Goal: Task Accomplishment & Management: Complete application form

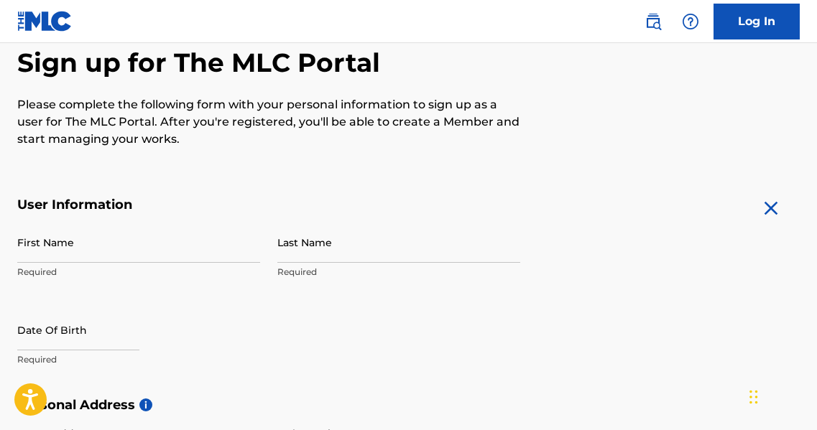
scroll to position [147, 0]
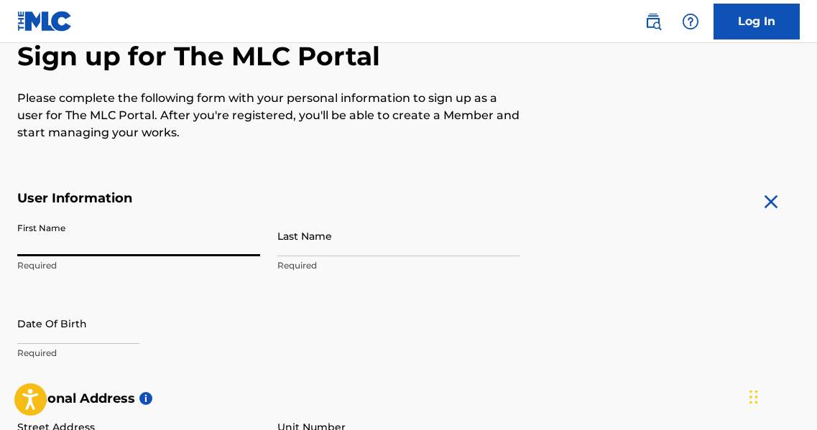
drag, startPoint x: 44, startPoint y: 238, endPoint x: 53, endPoint y: 228, distance: 14.3
click at [44, 238] on input "First Name" at bounding box center [138, 235] width 243 height 41
type input "t"
type input "[PERSON_NAME]"
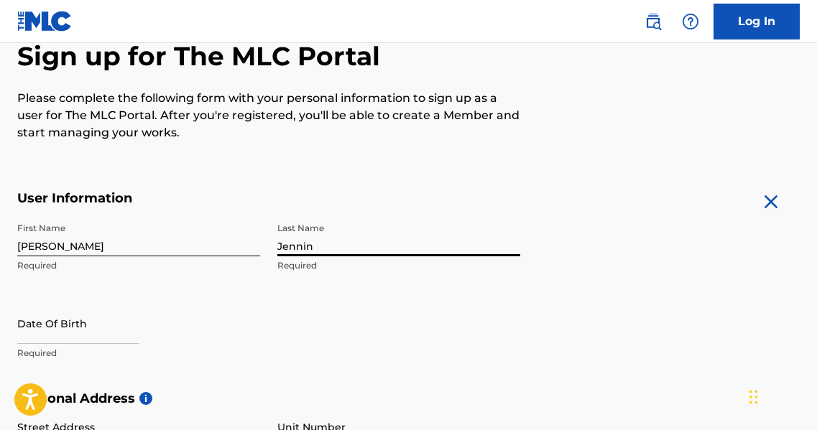
type input "Jennin"
click at [50, 354] on p "Required" at bounding box center [138, 353] width 243 height 13
select select "7"
select select "2025"
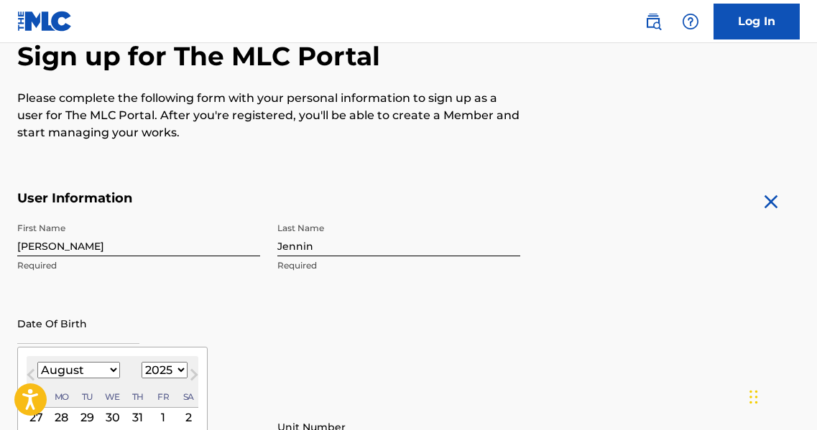
click at [66, 332] on input "text" at bounding box center [78, 323] width 122 height 41
click at [111, 371] on select "January February March April May June July August September October November De…" at bounding box center [78, 370] width 83 height 17
select select "3"
click at [37, 362] on select "January February March April May June July August September October November De…" at bounding box center [78, 370] width 83 height 17
click at [178, 368] on select "1899 1900 1901 1902 1903 1904 1905 1906 1907 1908 1909 1910 1911 1912 1913 1914…" at bounding box center [165, 370] width 46 height 17
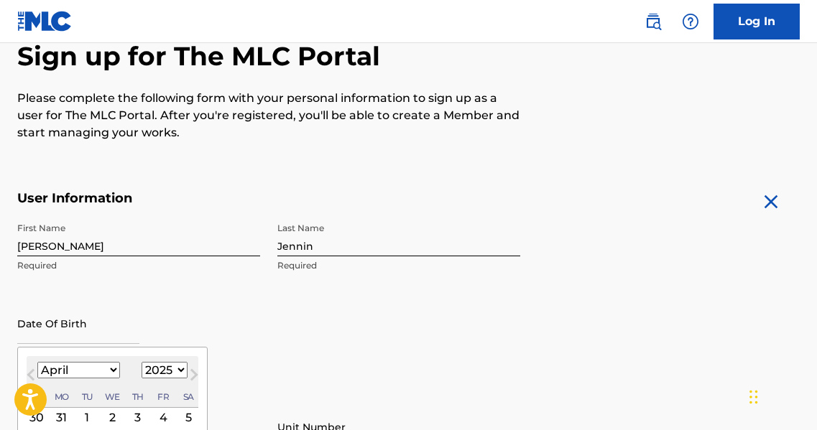
select select "1958"
click at [142, 362] on select "1899 1900 1901 1902 1903 1904 1905 1906 1907 1908 1909 1910 1911 1912 1913 1914…" at bounding box center [165, 370] width 46 height 17
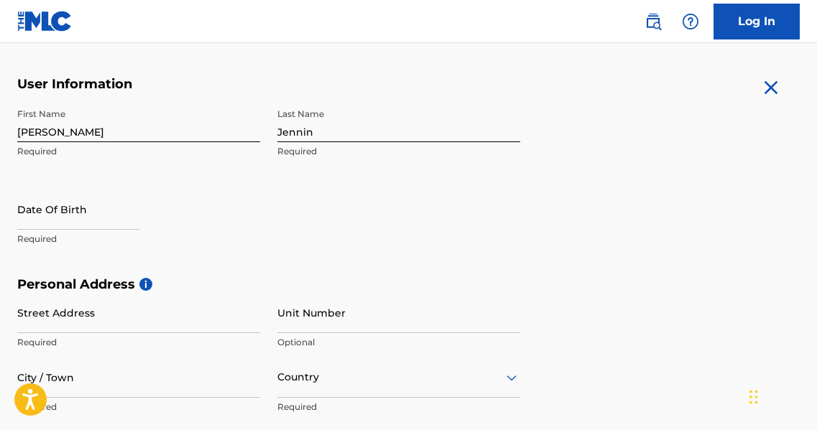
scroll to position [262, 0]
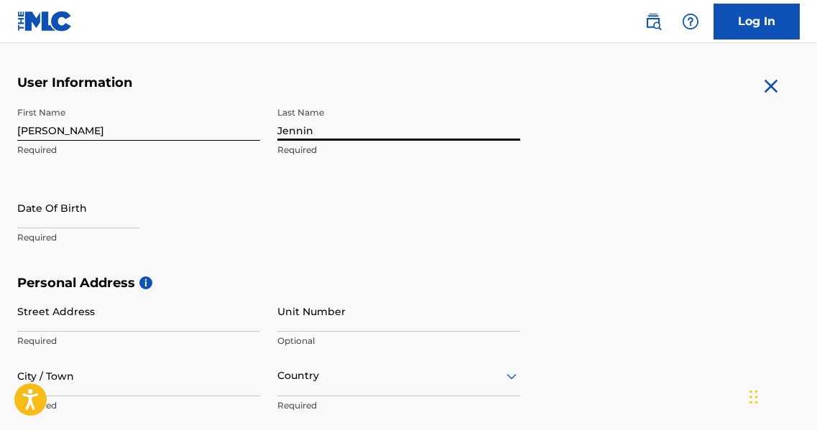
click at [322, 131] on input "Jennin" at bounding box center [398, 120] width 243 height 41
type input "[PERSON_NAME]"
type input "[STREET_ADDRESS]"
type input "[GEOGRAPHIC_DATA]"
type input "45405"
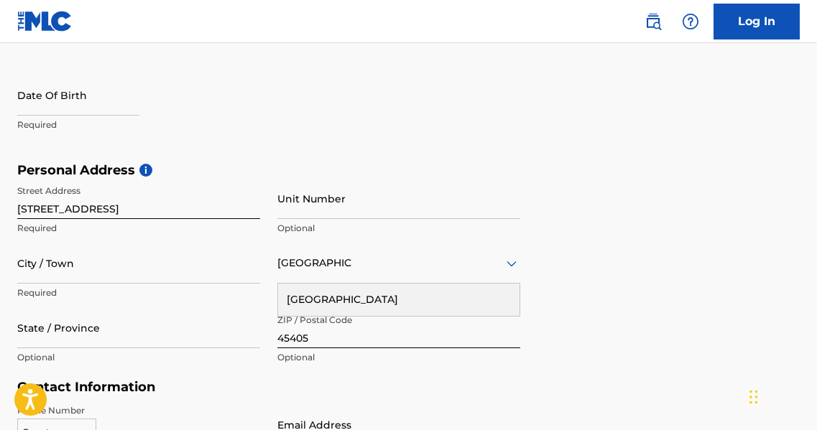
scroll to position [379, 0]
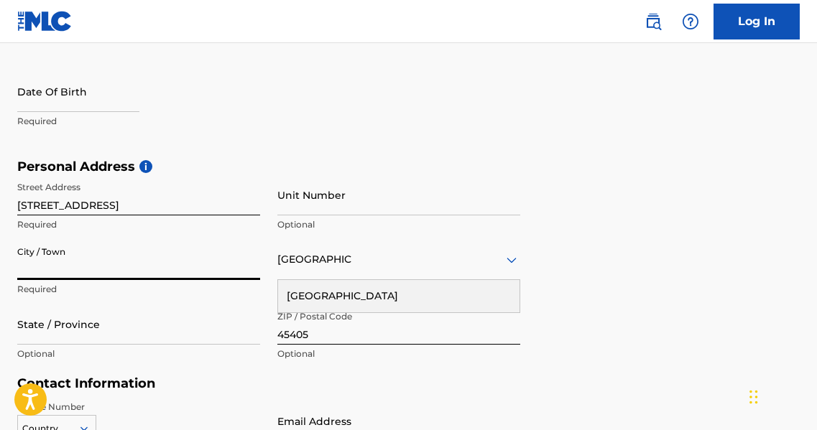
click at [17, 259] on input "City / Town" at bounding box center [138, 259] width 243 height 41
type input "[GEOGRAPHIC_DATA]"
click at [404, 295] on div "[GEOGRAPHIC_DATA]" at bounding box center [398, 296] width 241 height 32
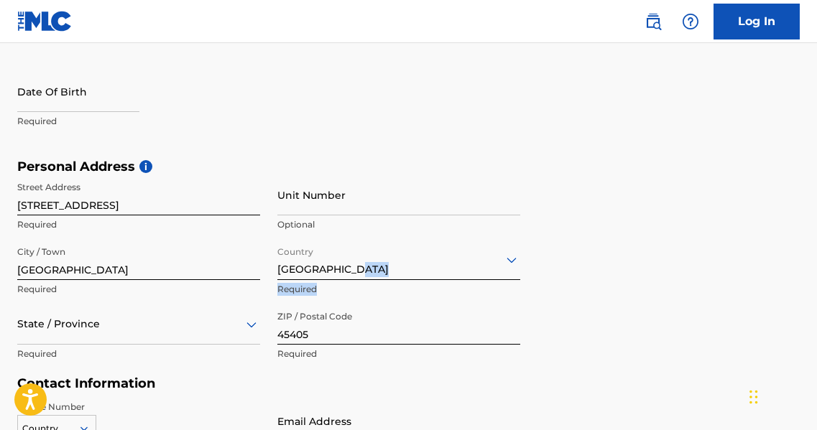
drag, startPoint x: 815, startPoint y: 251, endPoint x: 812, endPoint y: 290, distance: 38.9
click at [812, 290] on div "The MLC uses identity verification before a user is registered to comply with K…" at bounding box center [408, 178] width 817 height 833
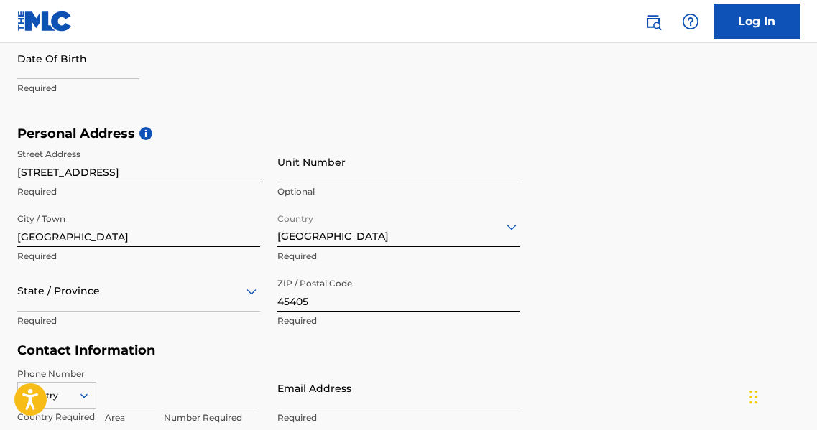
scroll to position [509, 0]
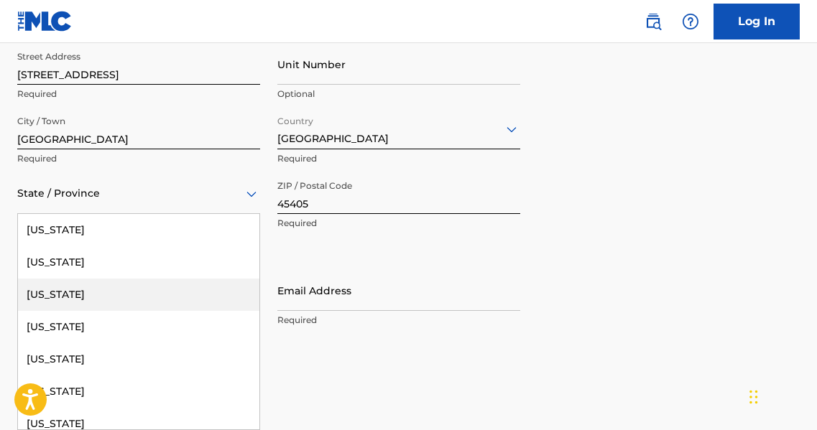
click at [68, 214] on div "57 results available. Use Up and Down to choose options, press Enter to select …" at bounding box center [138, 193] width 243 height 41
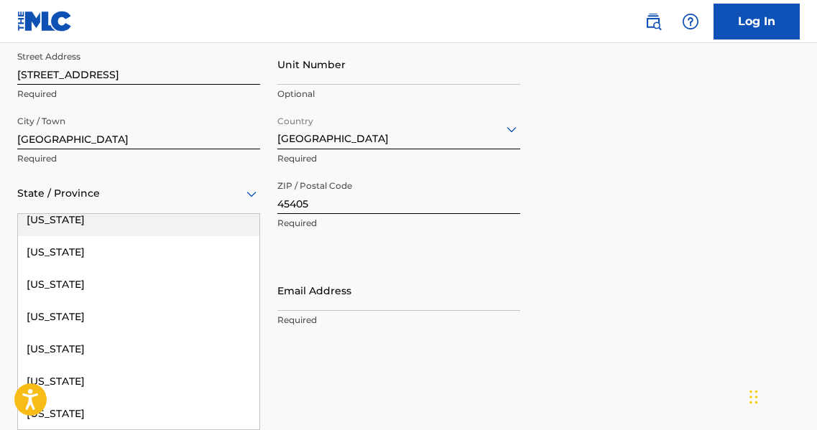
scroll to position [1213, 0]
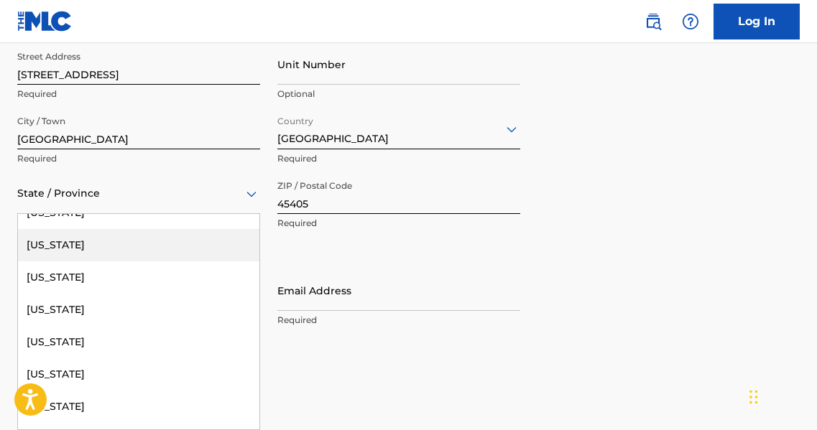
click at [45, 240] on div "[US_STATE]" at bounding box center [138, 245] width 241 height 32
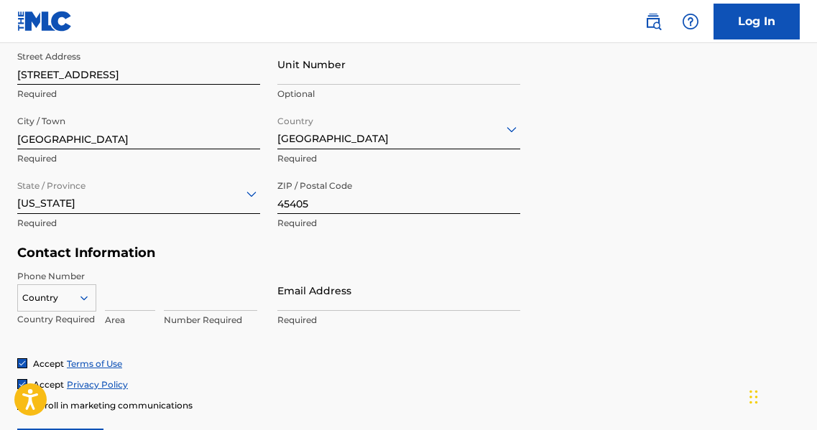
scroll to position [601, 0]
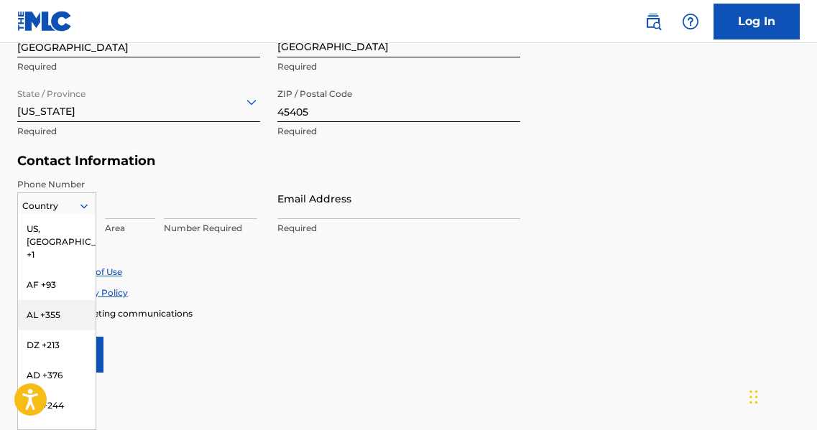
click at [84, 214] on div "216 results available. Use Up and Down to choose options, press Enter to select…" at bounding box center [56, 204] width 79 height 22
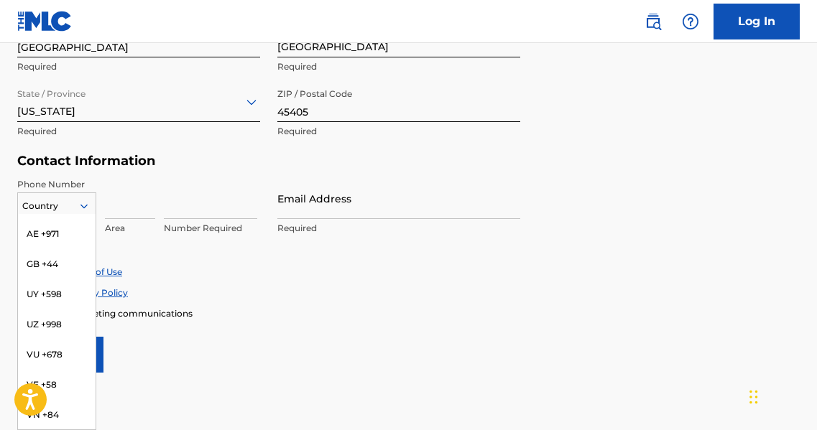
scroll to position [6151, 0]
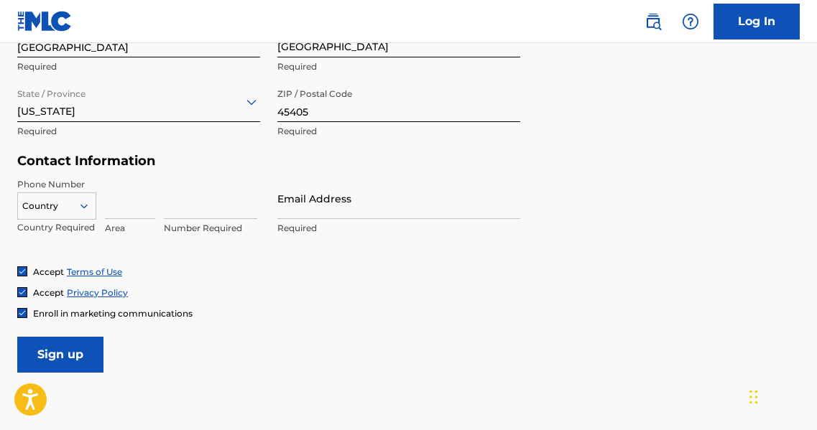
drag, startPoint x: 98, startPoint y: 339, endPoint x: 101, endPoint y: 320, distance: 18.8
click at [101, 320] on form "User Information First Name [PERSON_NAME] Required Last Name [PERSON_NAME] Requ…" at bounding box center [408, 54] width 782 height 637
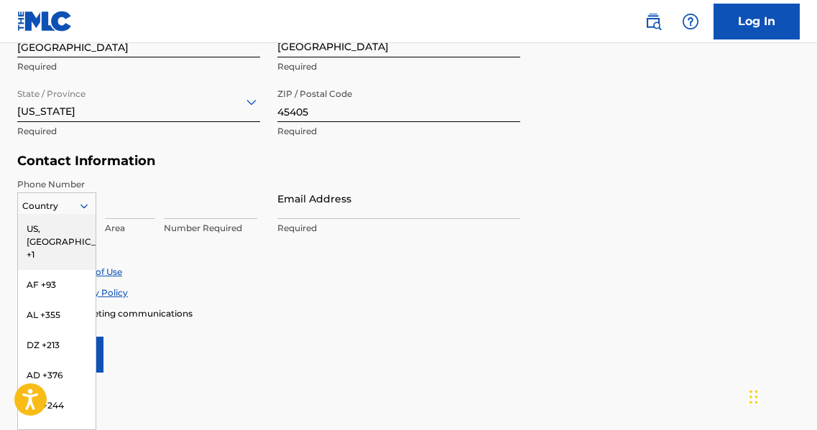
click at [82, 205] on icon at bounding box center [83, 206] width 7 height 4
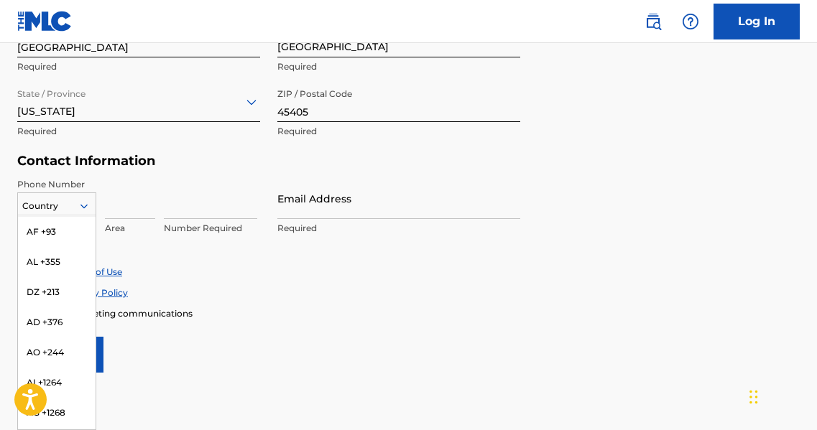
scroll to position [0, 0]
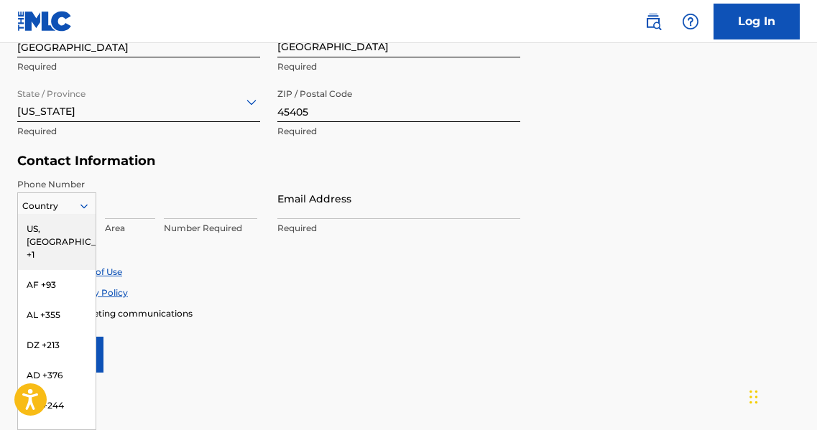
click at [37, 223] on div "US, [GEOGRAPHIC_DATA] +1" at bounding box center [57, 242] width 78 height 56
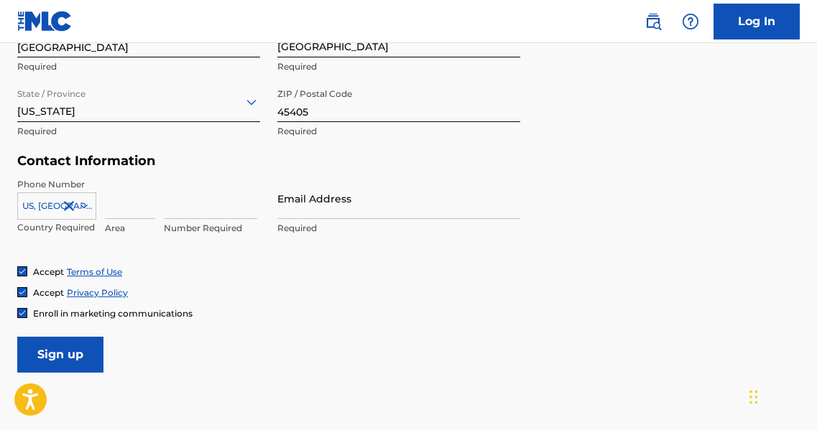
click at [319, 212] on input "Email Address" at bounding box center [398, 198] width 243 height 41
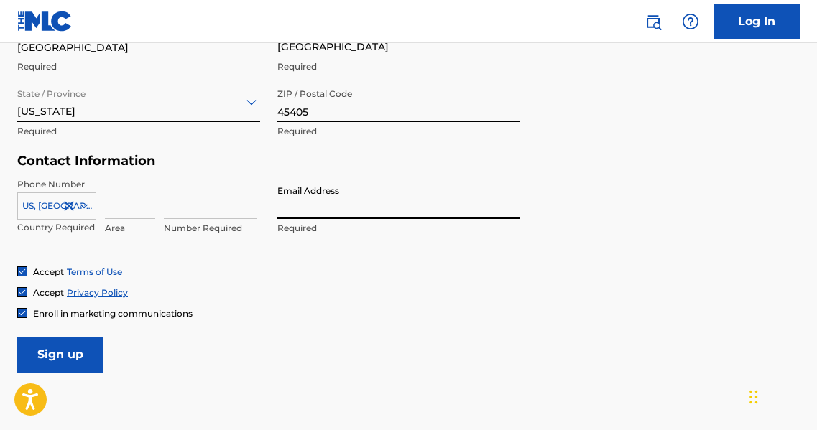
type input "[EMAIL_ADDRESS][DOMAIN_NAME]"
type input "[GEOGRAPHIC_DATA]"
type input "1"
type input "937"
type input "6711594"
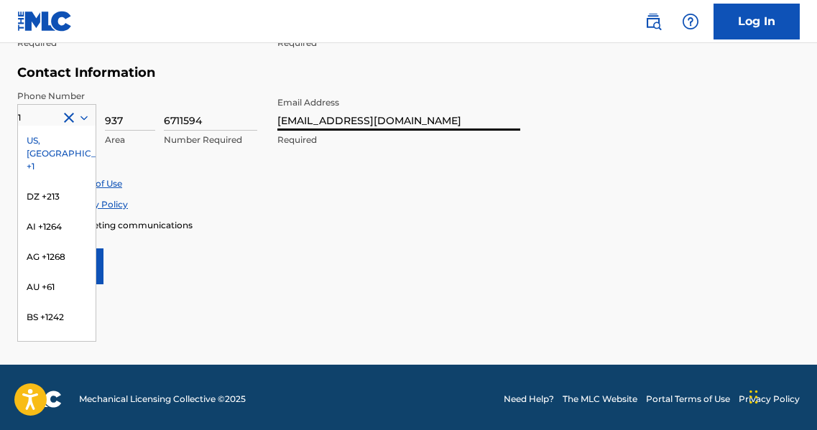
scroll to position [693, 0]
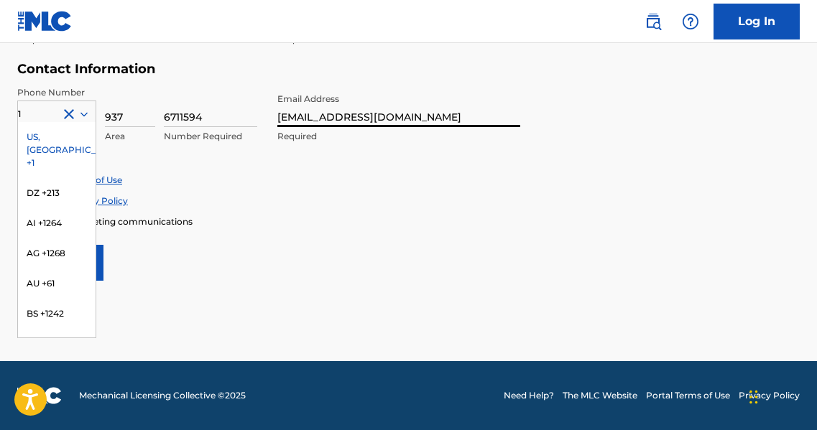
type input "[EMAIL_ADDRESS][DOMAIN_NAME]"
drag, startPoint x: 815, startPoint y: 275, endPoint x: 809, endPoint y: 312, distance: 37.8
click at [228, 204] on div "Accept Privacy Policy" at bounding box center [408, 201] width 782 height 12
click at [171, 175] on div "Accept Terms of Use" at bounding box center [408, 180] width 782 height 12
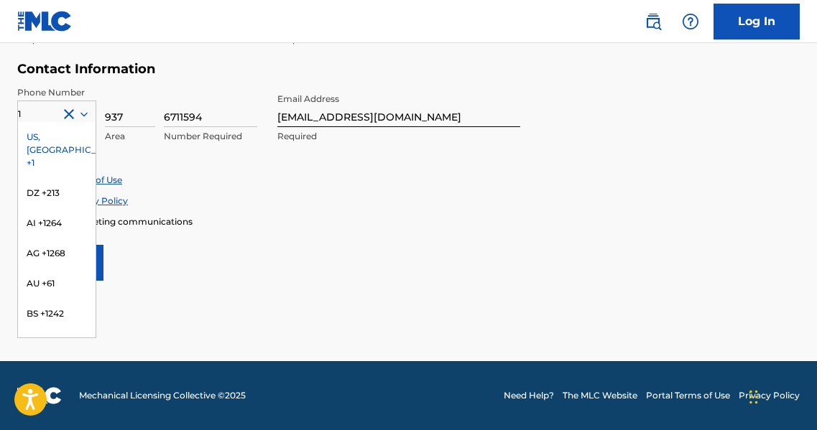
click at [82, 112] on icon at bounding box center [84, 114] width 13 height 13
click at [46, 130] on div "US, [GEOGRAPHIC_DATA] +1" at bounding box center [57, 150] width 78 height 56
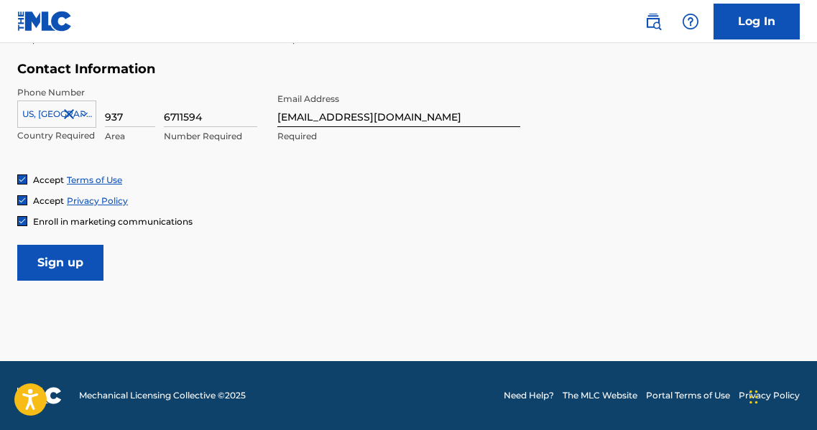
click at [34, 177] on span "Accept" at bounding box center [48, 180] width 31 height 11
click at [85, 179] on link "Terms of Use" at bounding box center [94, 180] width 55 height 11
